Goal: Transaction & Acquisition: Purchase product/service

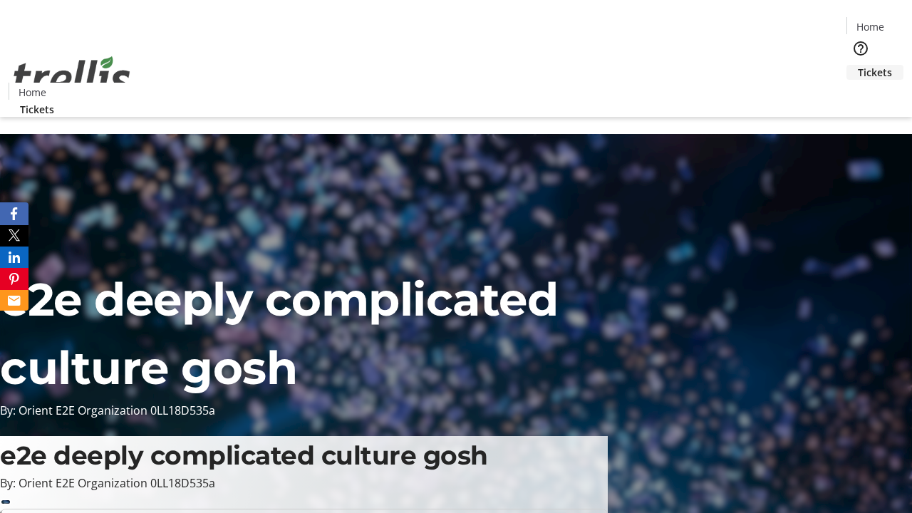
click at [858, 65] on span "Tickets" at bounding box center [875, 72] width 34 height 15
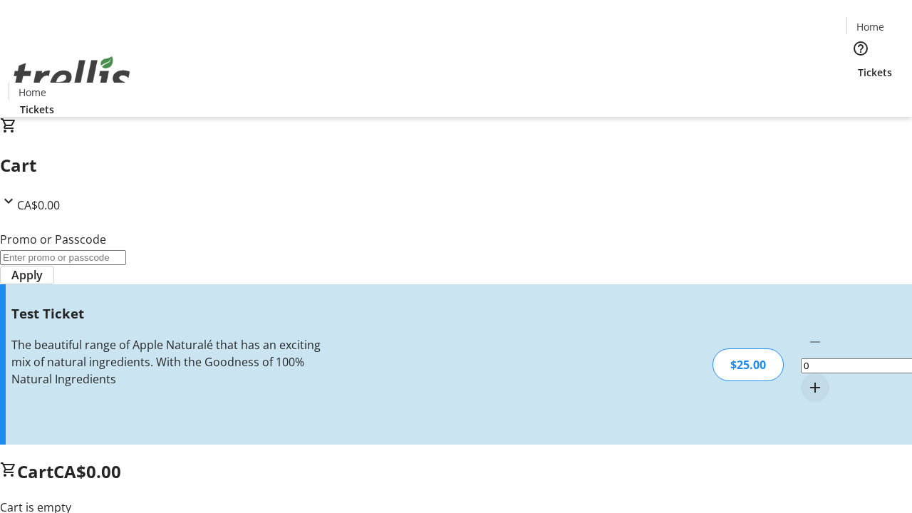
click at [807, 379] on mat-icon "Increment by one" at bounding box center [815, 387] width 17 height 17
type input "1"
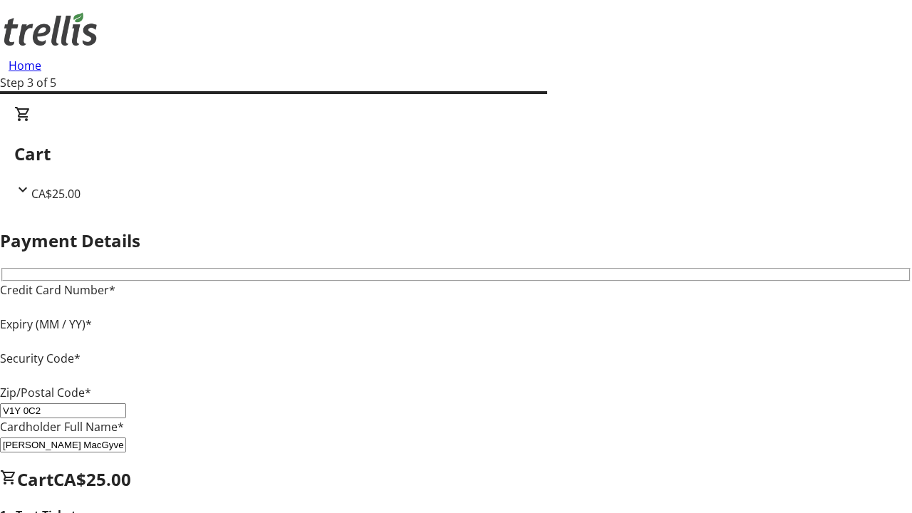
type input "V1Y 0C2"
